Goal: Information Seeking & Learning: Find specific page/section

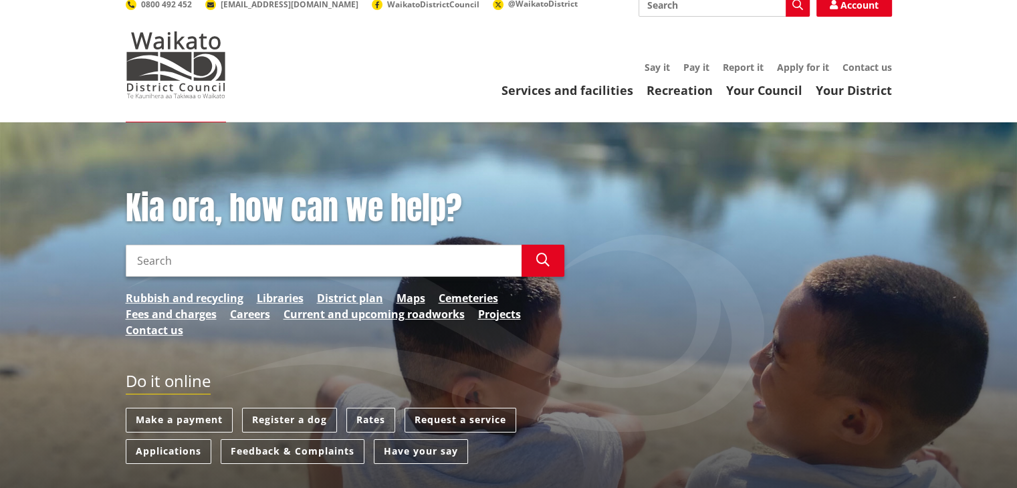
scroll to position [13, 0]
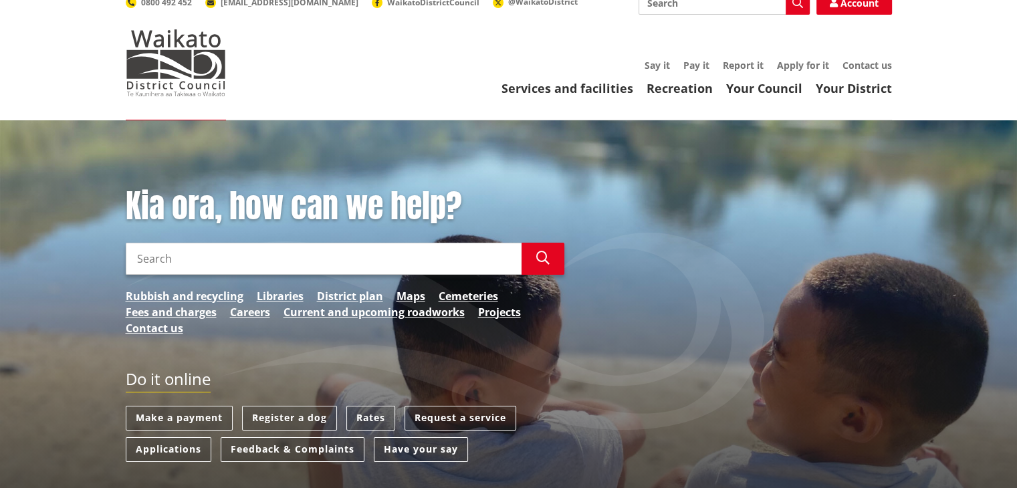
click at [313, 251] on input "Search" at bounding box center [324, 259] width 396 height 32
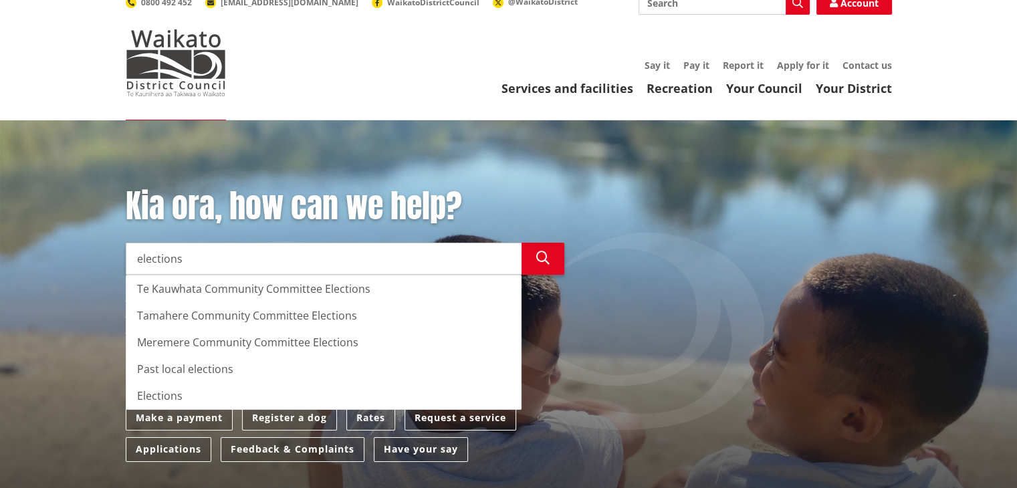
click at [168, 401] on div "Elections" at bounding box center [323, 395] width 394 height 27
type input "Elections"
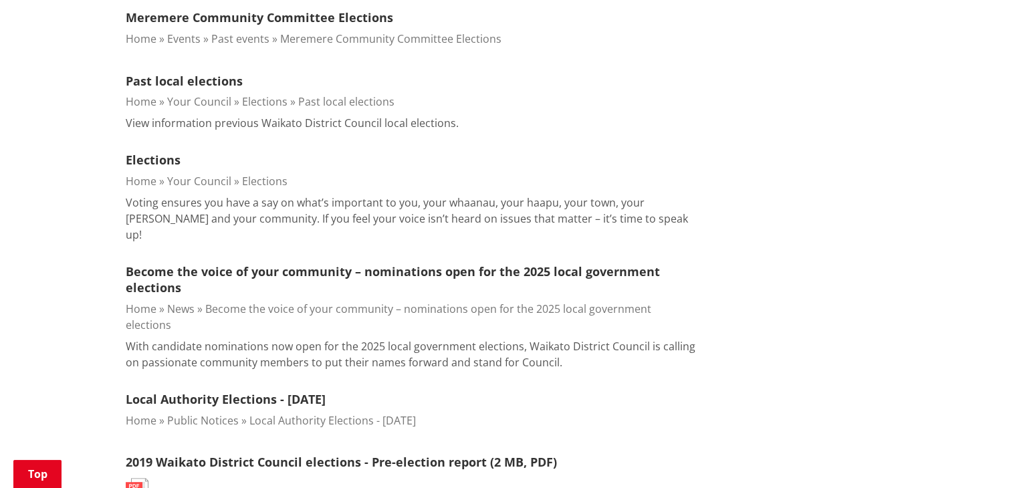
scroll to position [571, 0]
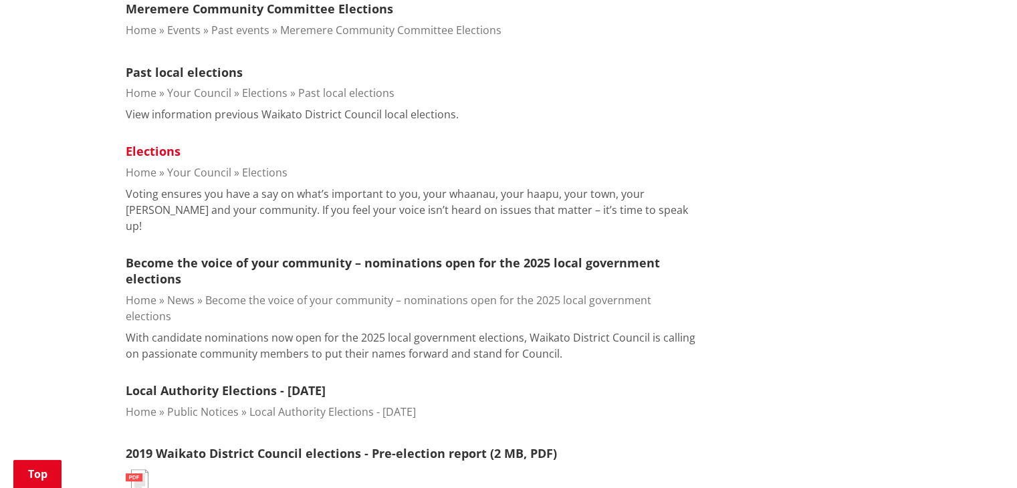
click at [164, 145] on link "Elections" at bounding box center [153, 151] width 55 height 16
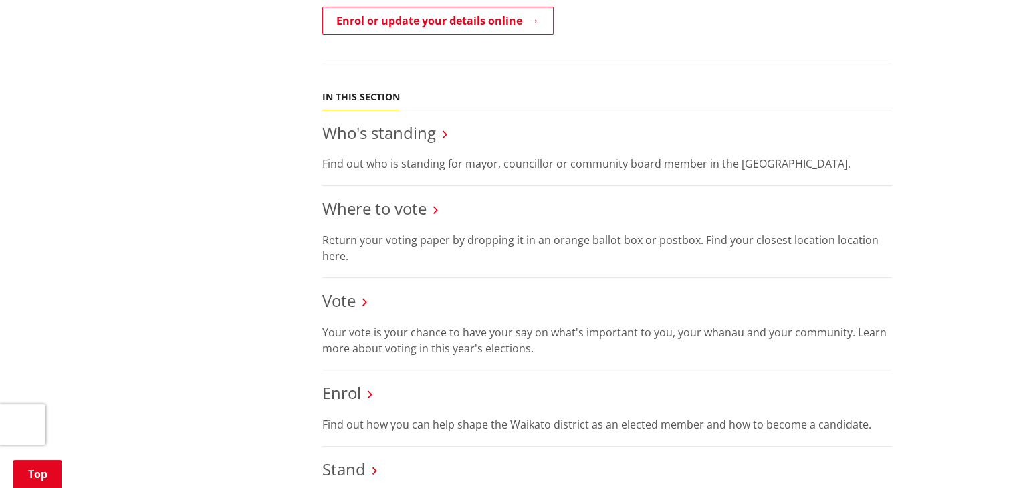
scroll to position [549, 0]
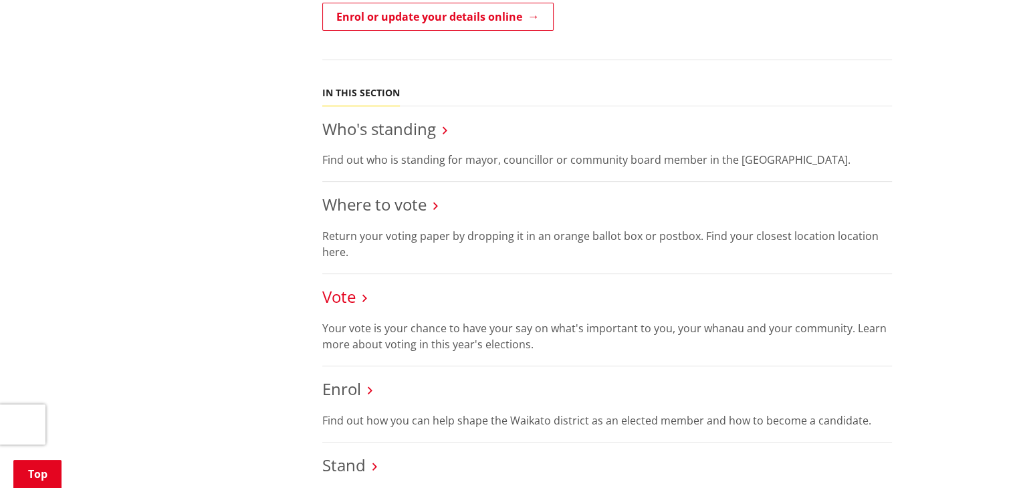
click at [344, 295] on link "Vote" at bounding box center [338, 296] width 33 height 22
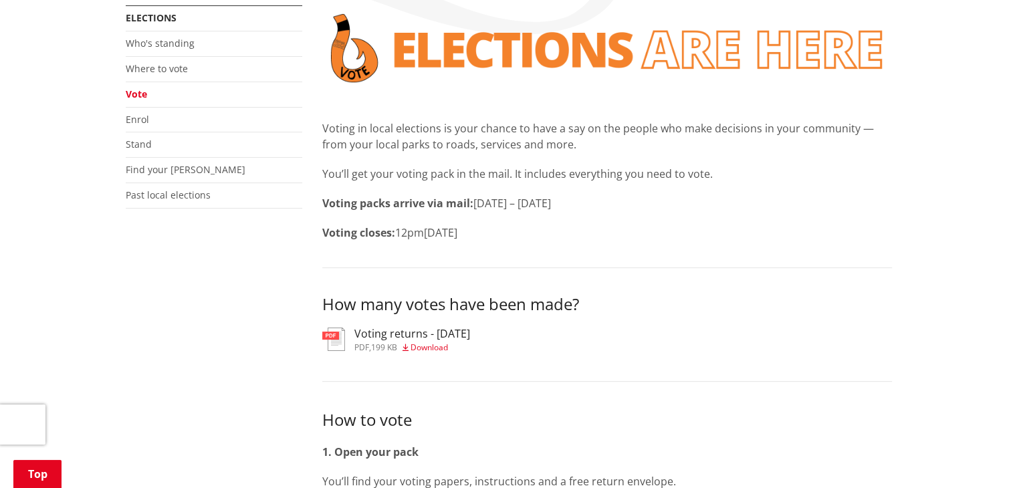
scroll to position [313, 0]
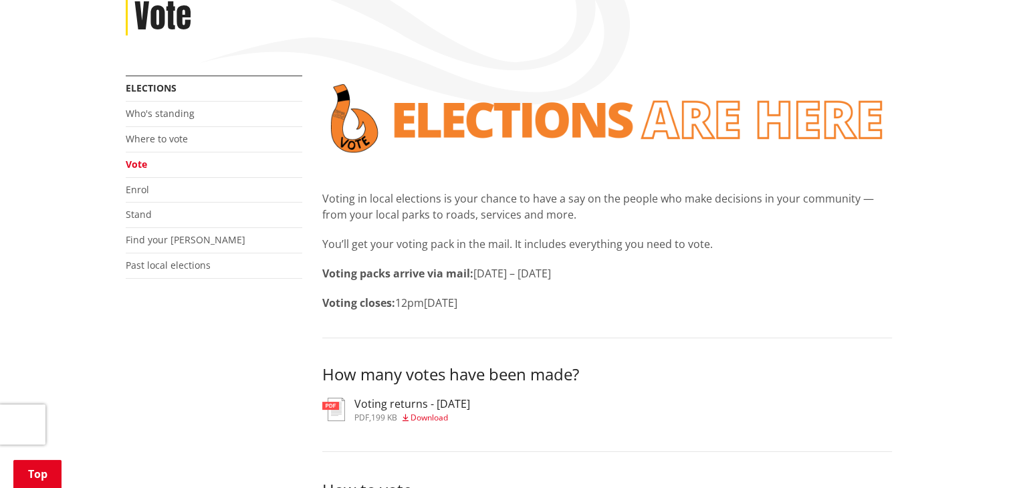
scroll to position [195, 0]
click at [168, 144] on link "Where to vote" at bounding box center [157, 138] width 62 height 13
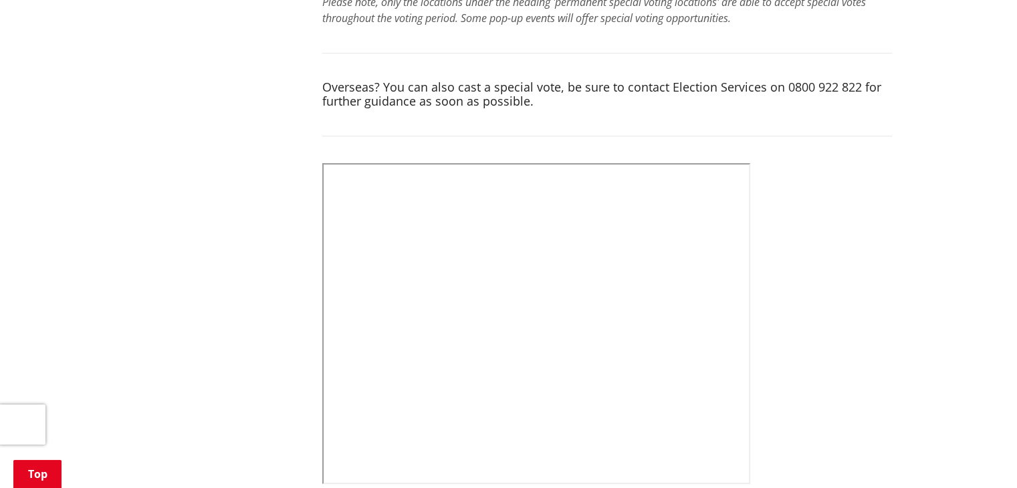
scroll to position [537, 0]
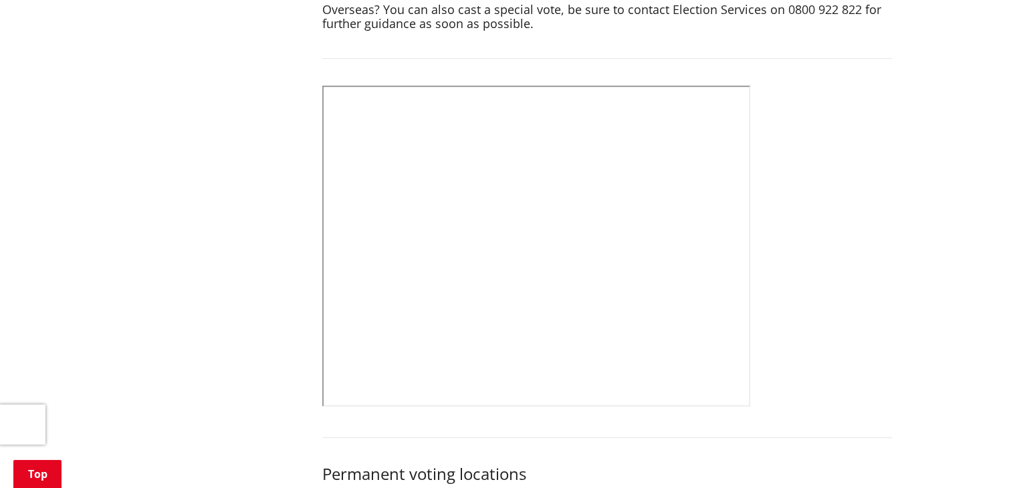
scroll to position [616, 0]
